Goal: Navigation & Orientation: Find specific page/section

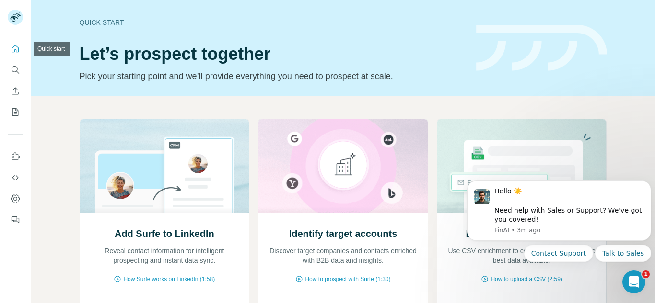
click at [18, 46] on icon "Quick start" at bounding box center [16, 49] width 10 height 10
click at [17, 46] on icon "Quick start" at bounding box center [16, 49] width 10 height 10
click at [12, 69] on icon "Search" at bounding box center [15, 69] width 6 height 6
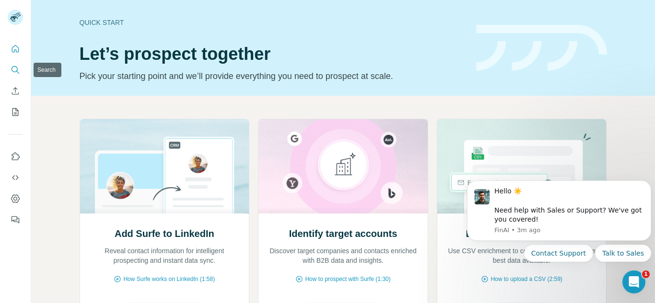
click at [12, 69] on icon "Search" at bounding box center [15, 69] width 6 height 6
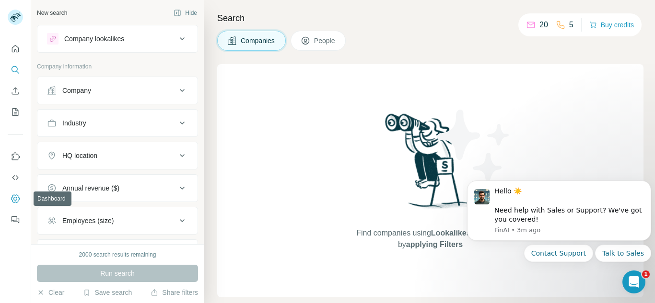
click at [15, 196] on icon "Dashboard" at bounding box center [16, 199] width 10 height 10
